Goal: Information Seeking & Learning: Understand process/instructions

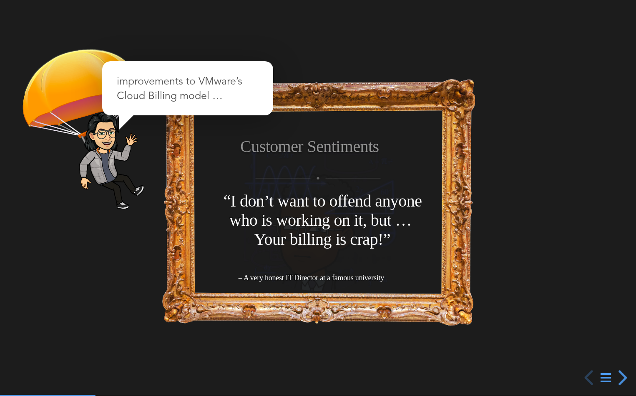
click at [602, 375] on icon at bounding box center [605, 378] width 10 height 12
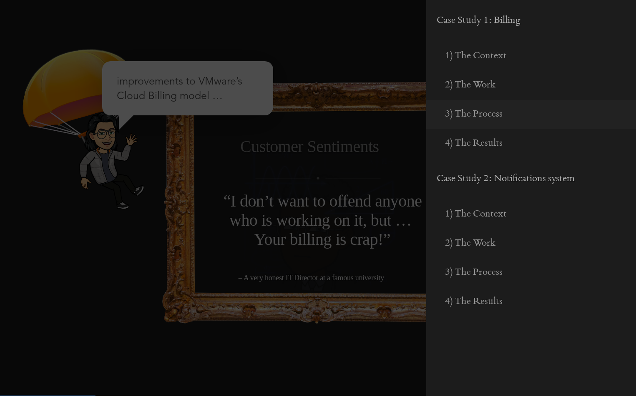
click at [489, 114] on span "3) The Process" at bounding box center [474, 114] width 58 height 10
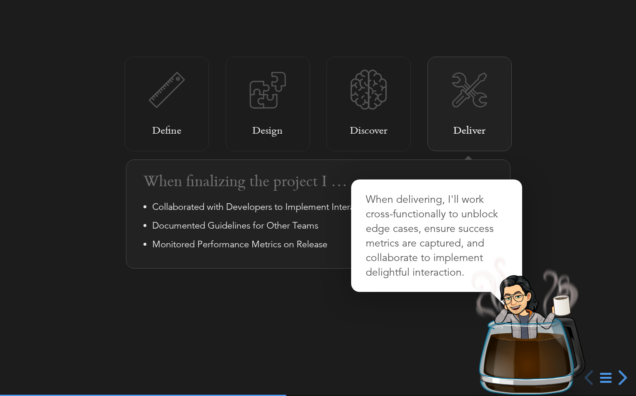
click at [272, 192] on p "When finalizing the project I …" at bounding box center [326, 183] width 367 height 21
